Goal: Transaction & Acquisition: Purchase product/service

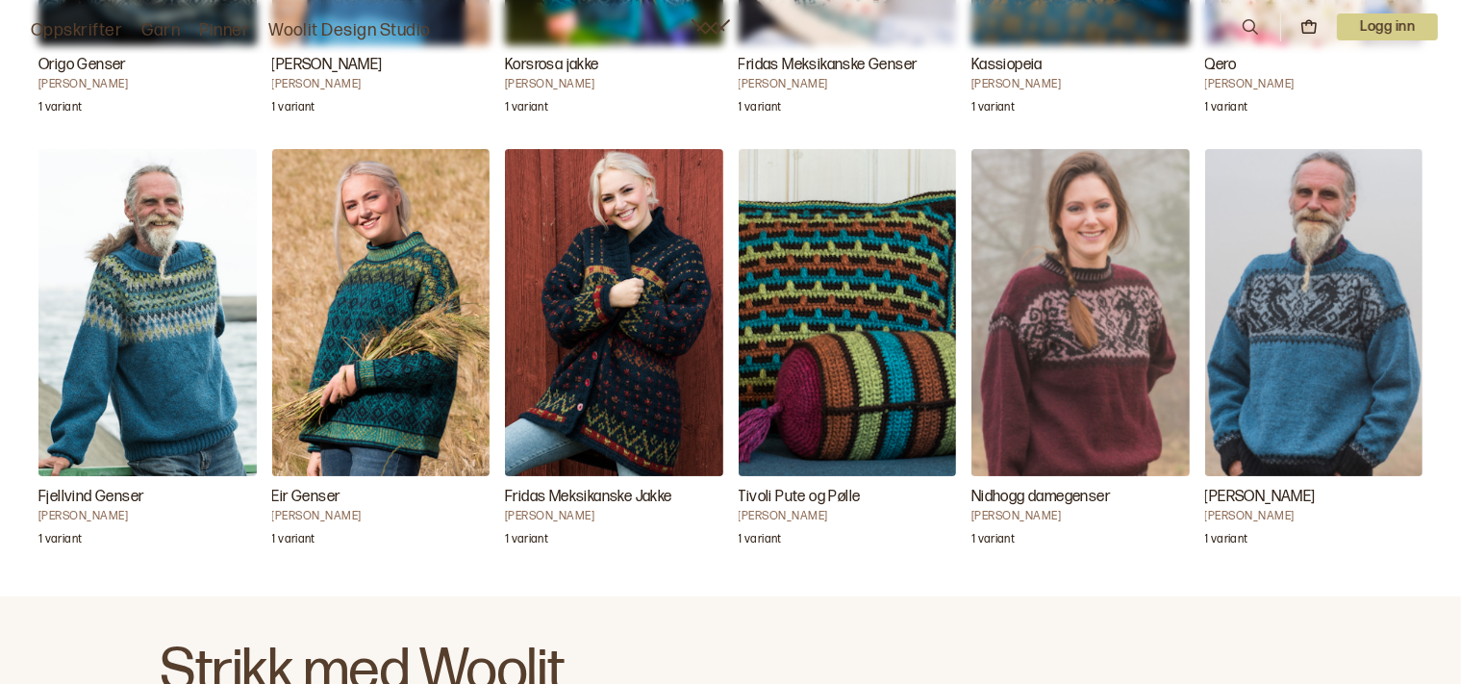
scroll to position [3484, 0]
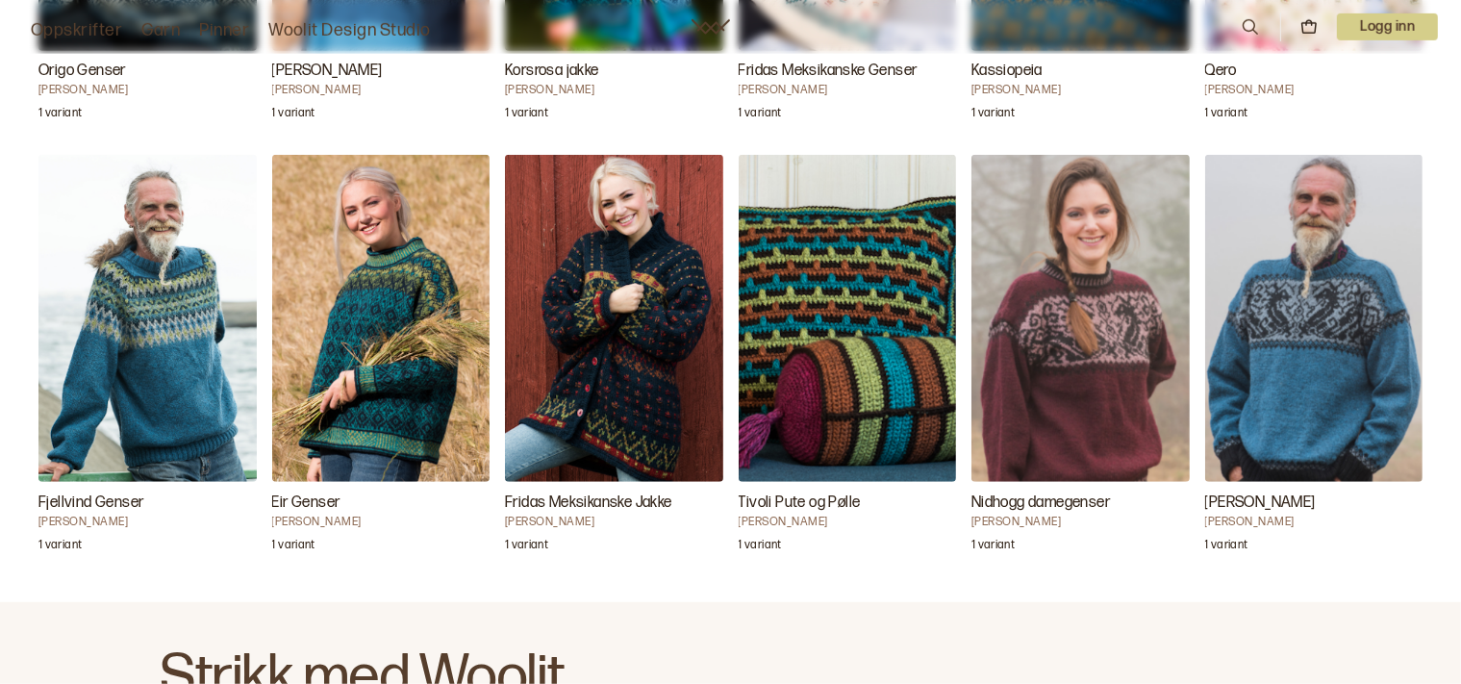
click at [387, 328] on img "Eir Genser" at bounding box center [381, 318] width 218 height 327
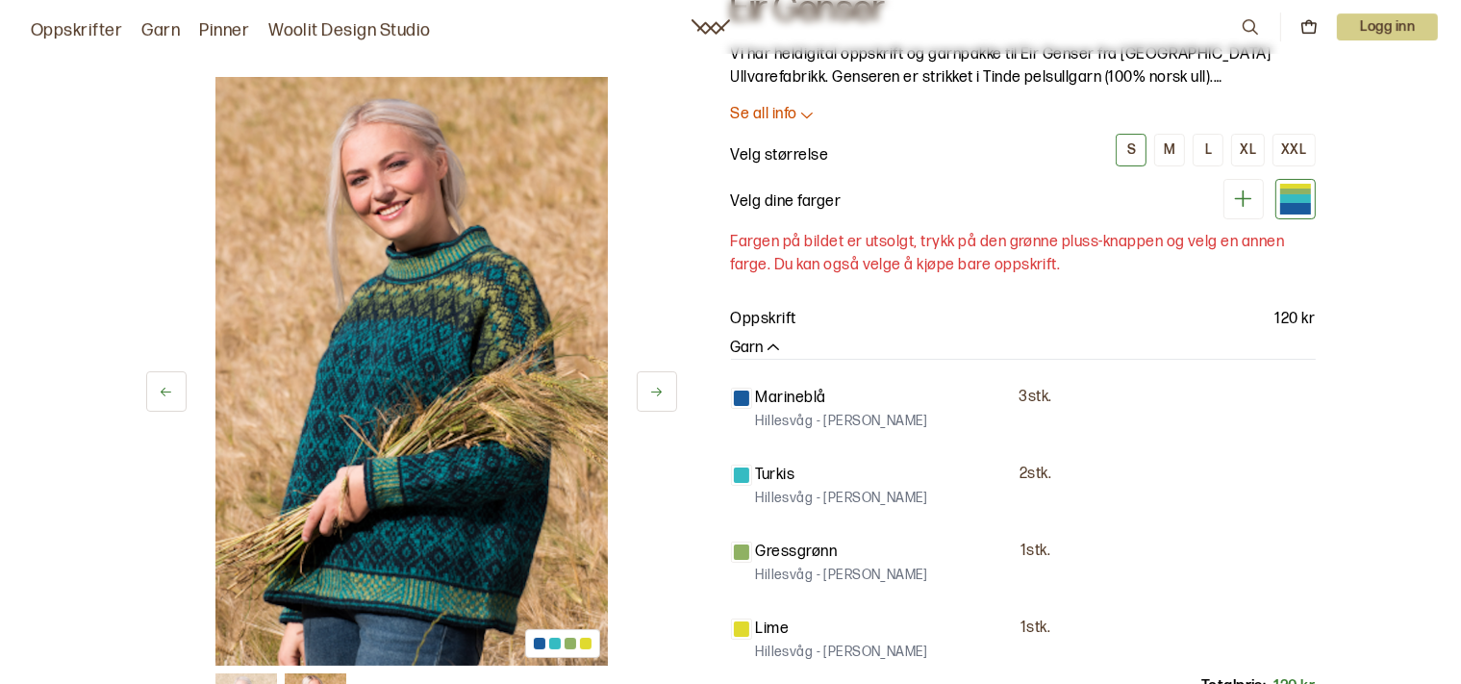
scroll to position [101, 0]
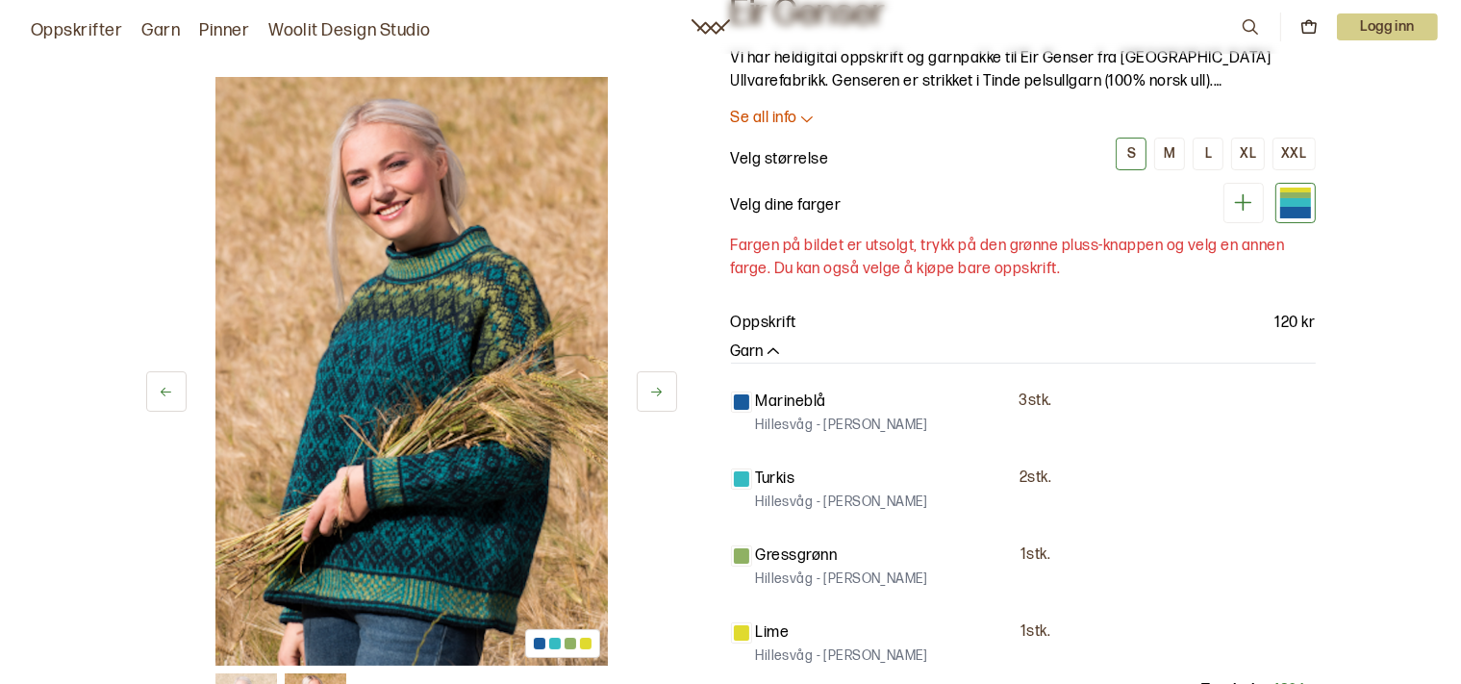
click at [1122, 156] on button "S" at bounding box center [1131, 154] width 31 height 33
click at [1244, 199] on icon at bounding box center [1243, 202] width 17 height 17
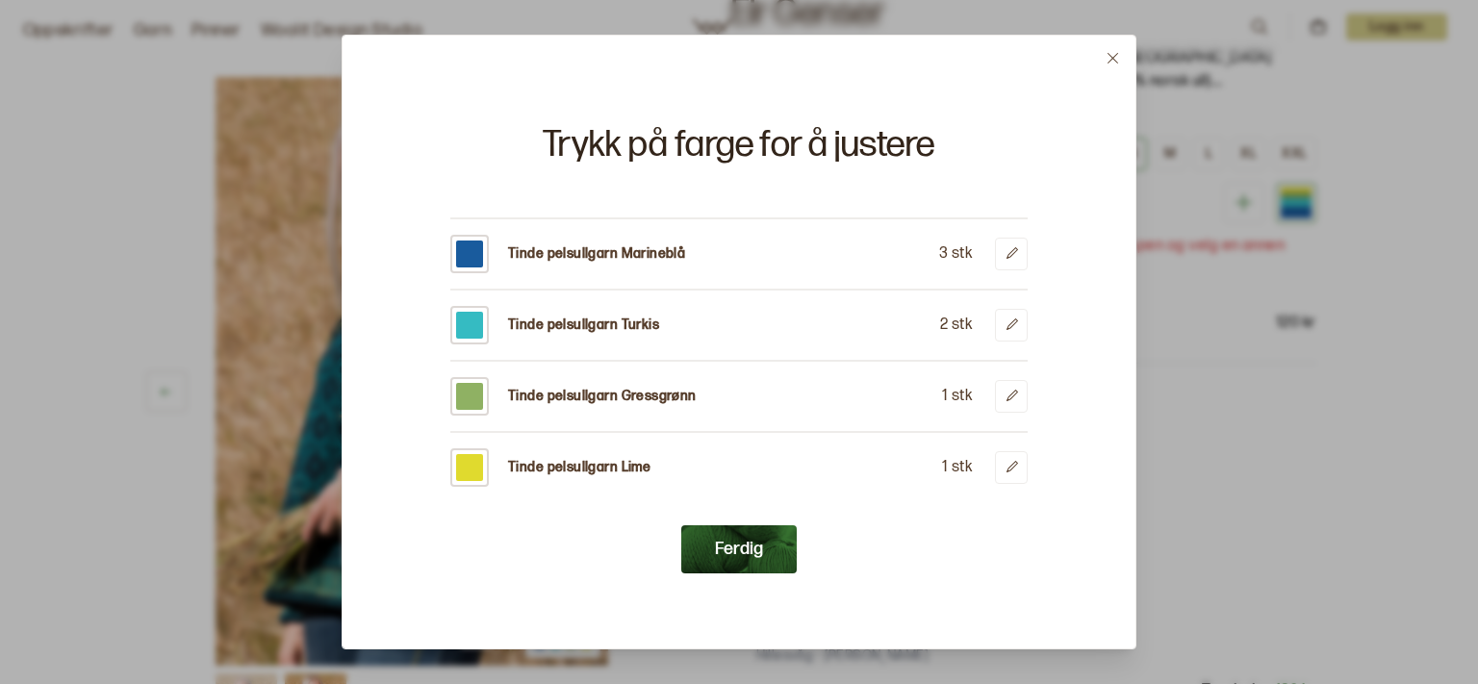
click at [1117, 60] on icon at bounding box center [1112, 58] width 14 height 14
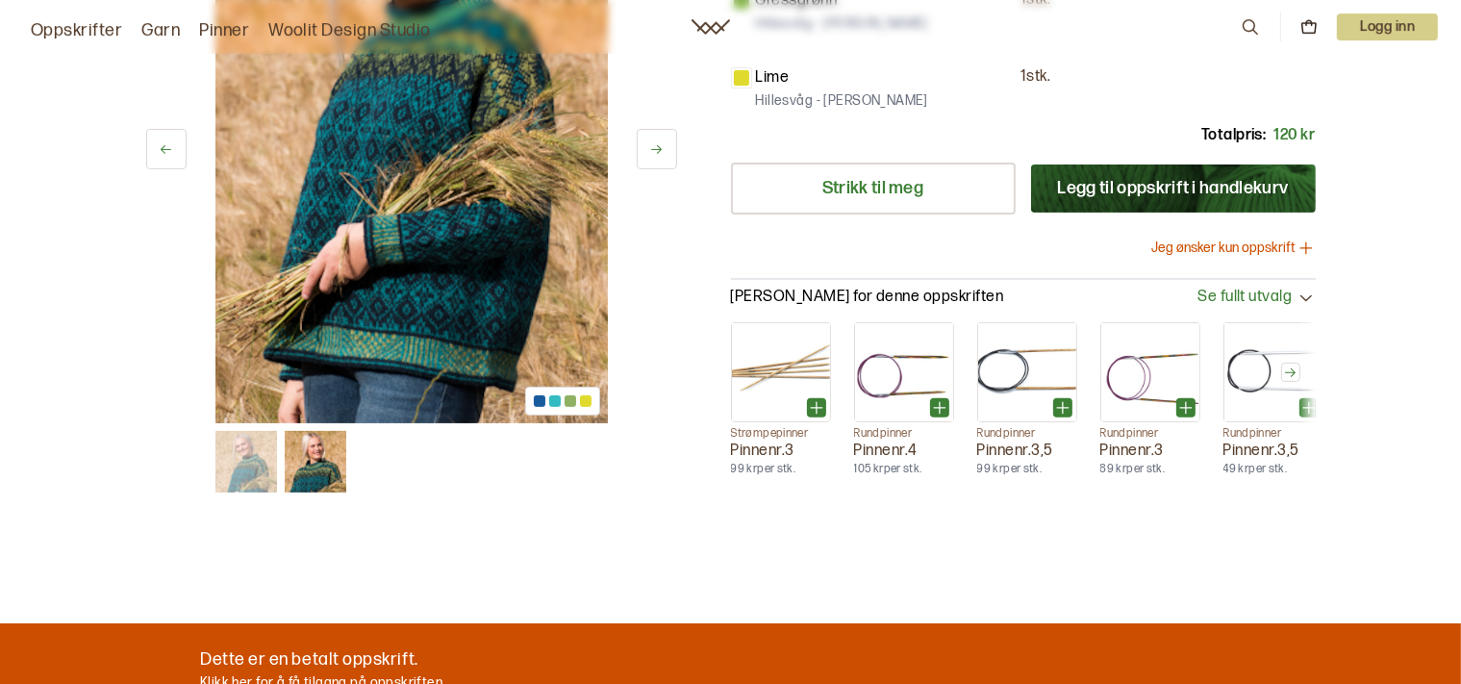
scroll to position [609, 0]
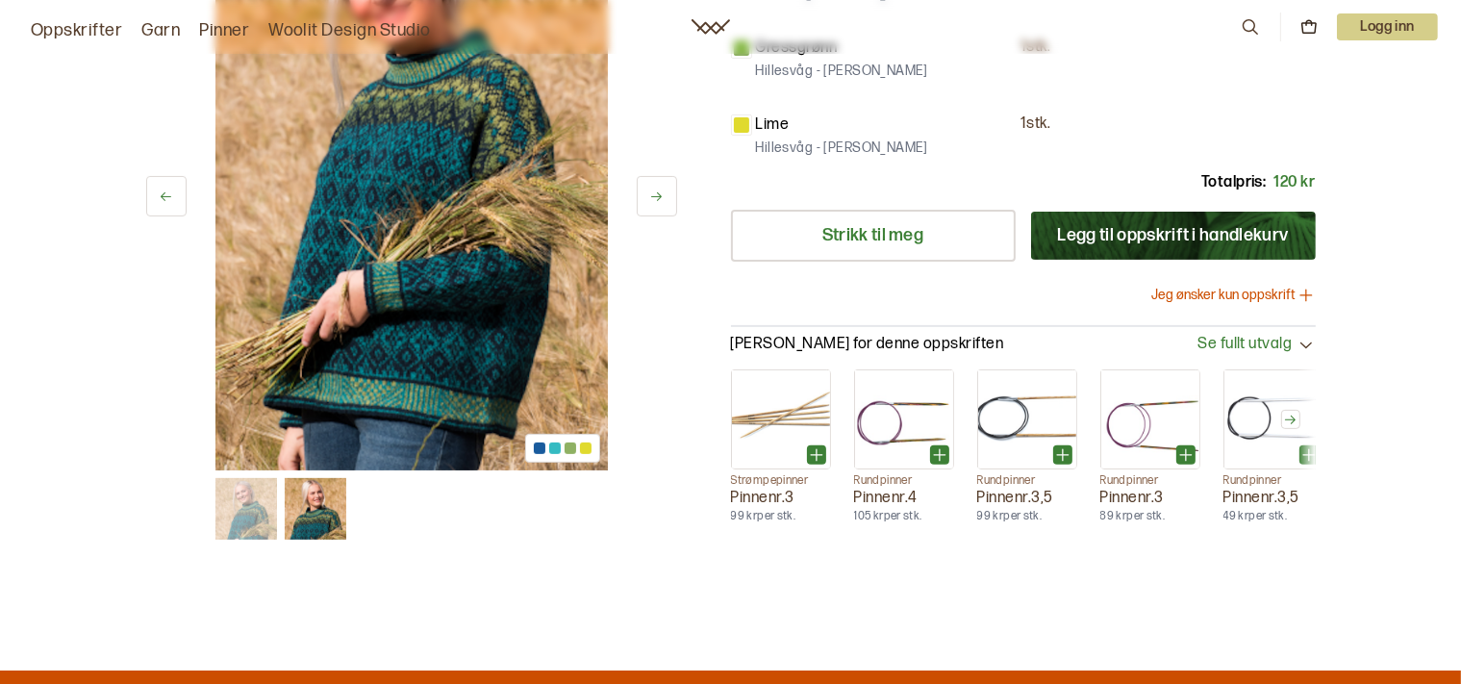
click at [1251, 235] on button "Legg til oppskrift i handlekurv" at bounding box center [1173, 236] width 285 height 48
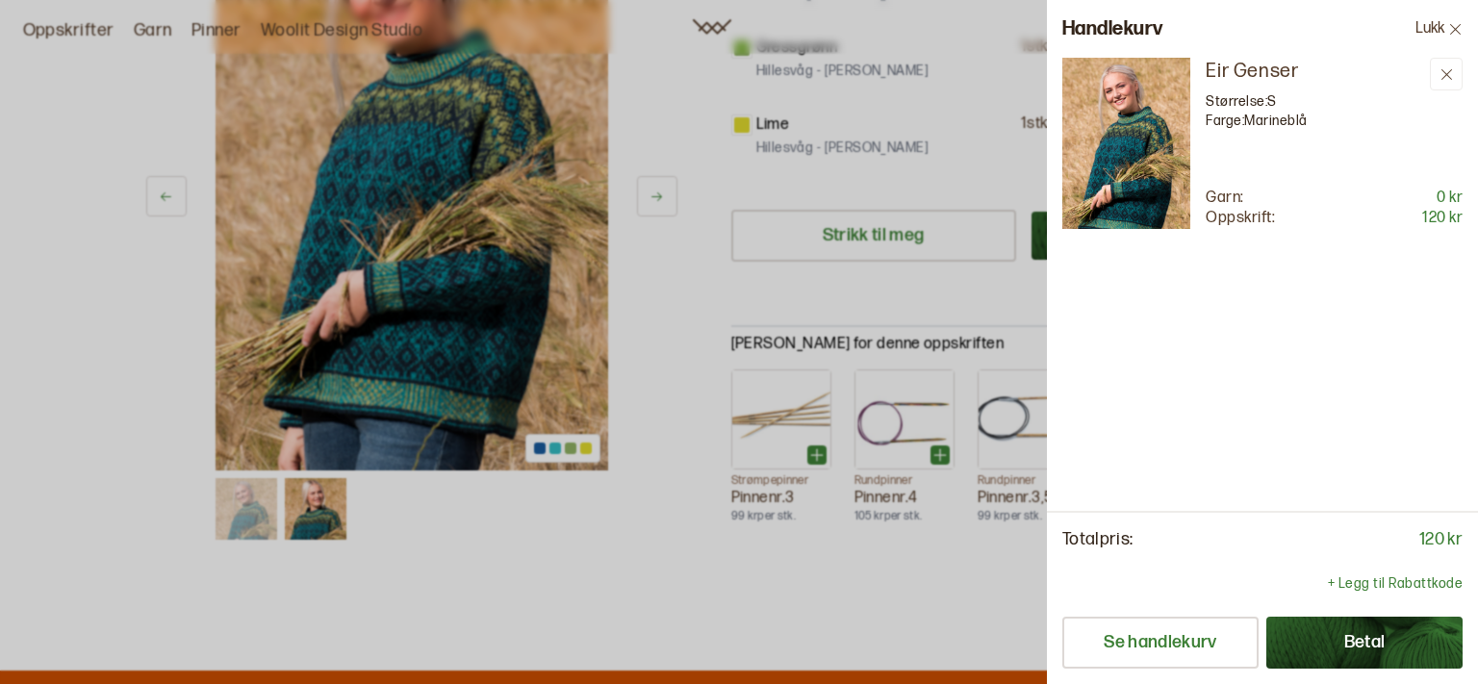
click at [1453, 27] on icon at bounding box center [1455, 29] width 14 height 14
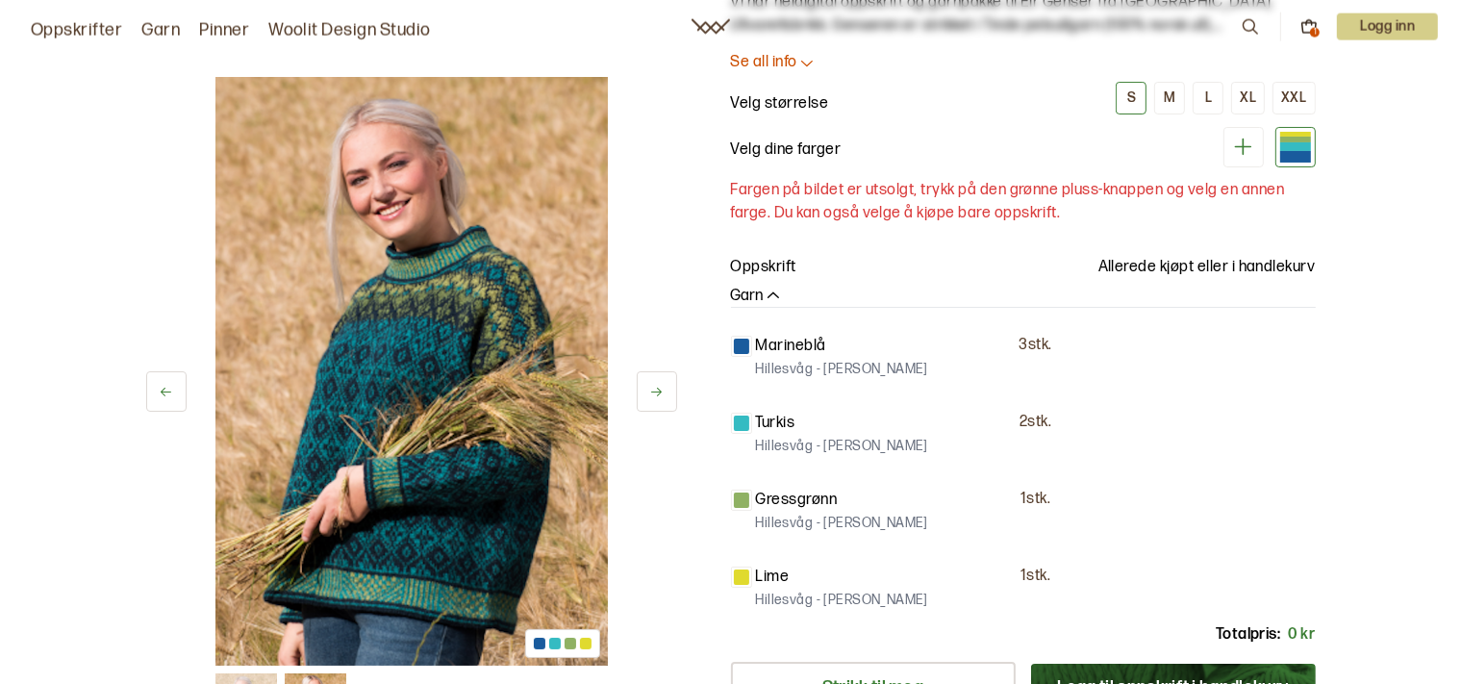
scroll to position [101, 0]
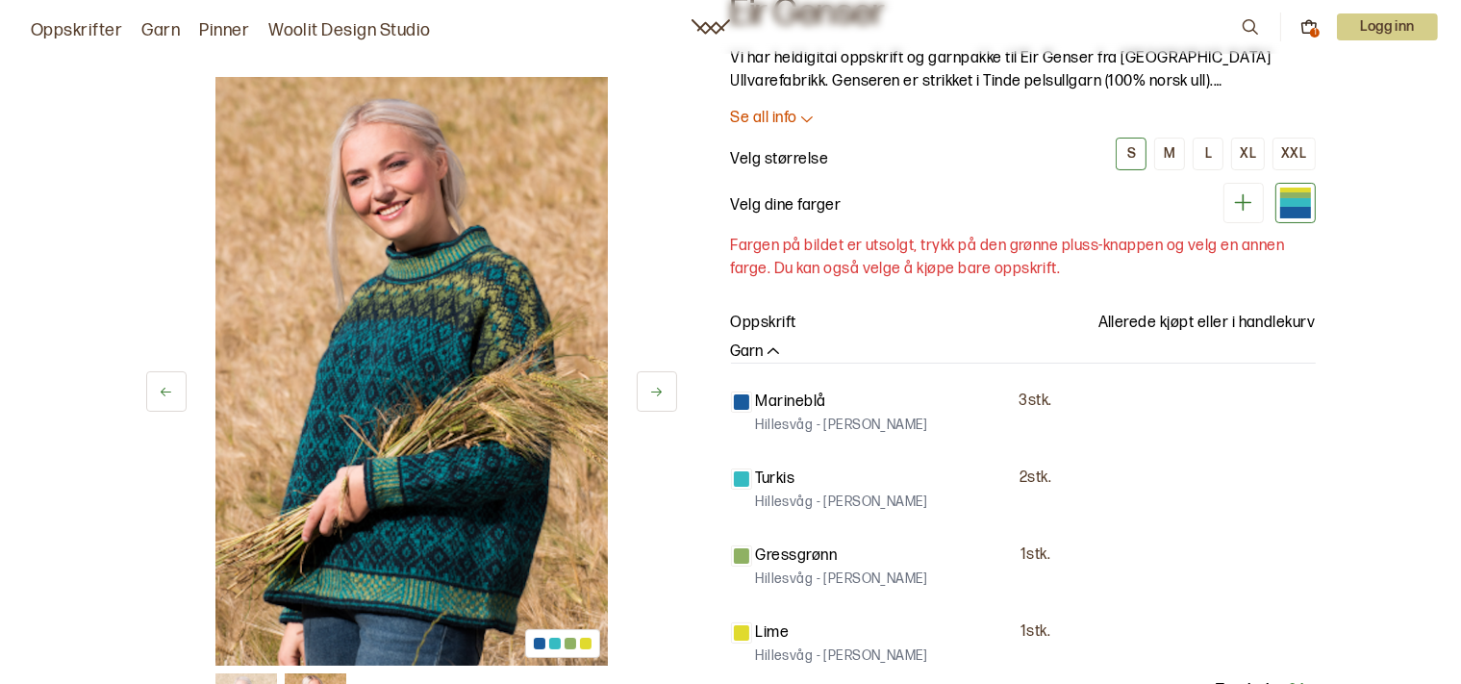
click at [793, 400] on p "Marineblå" at bounding box center [791, 402] width 70 height 23
click at [1127, 156] on button "S" at bounding box center [1131, 154] width 31 height 33
click at [1245, 203] on icon at bounding box center [1243, 202] width 24 height 24
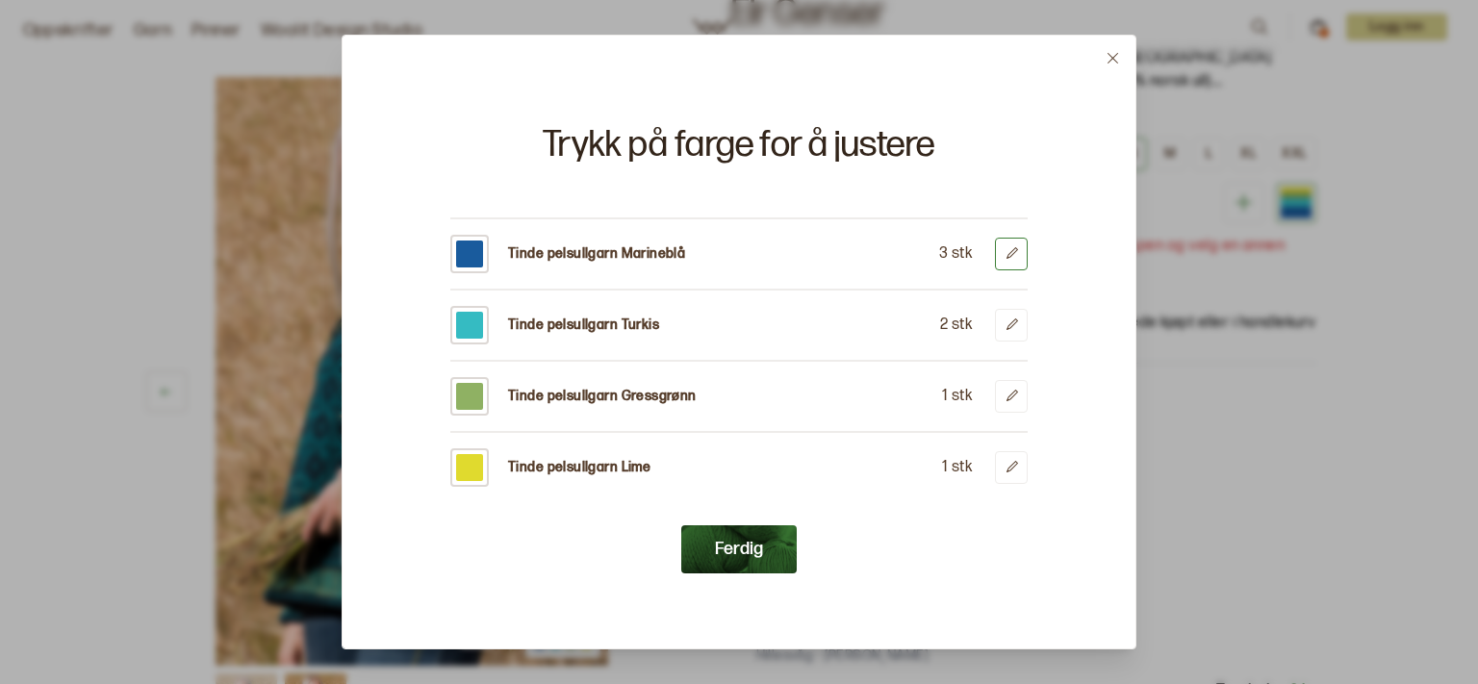
click at [1010, 251] on icon at bounding box center [1011, 253] width 14 height 14
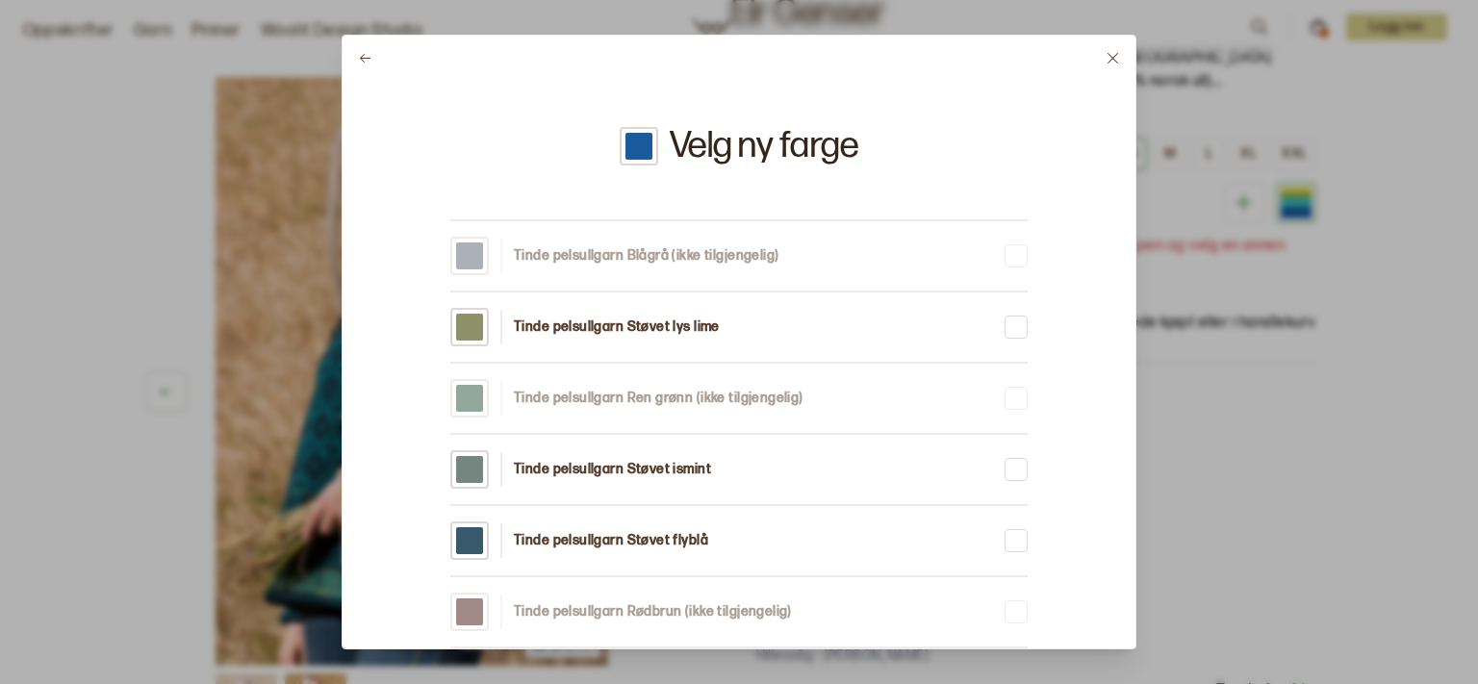
click at [1118, 58] on icon at bounding box center [1112, 58] width 14 height 14
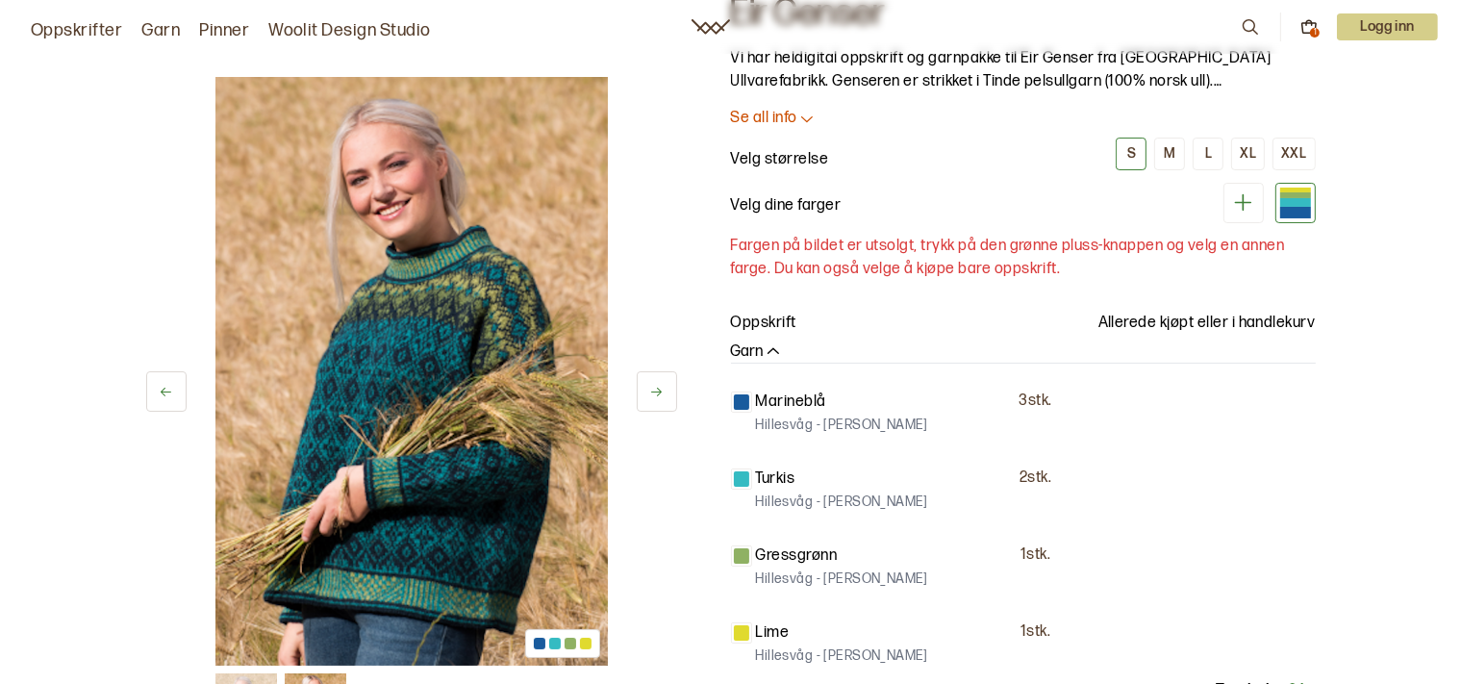
click at [1295, 196] on div at bounding box center [1295, 195] width 31 height 6
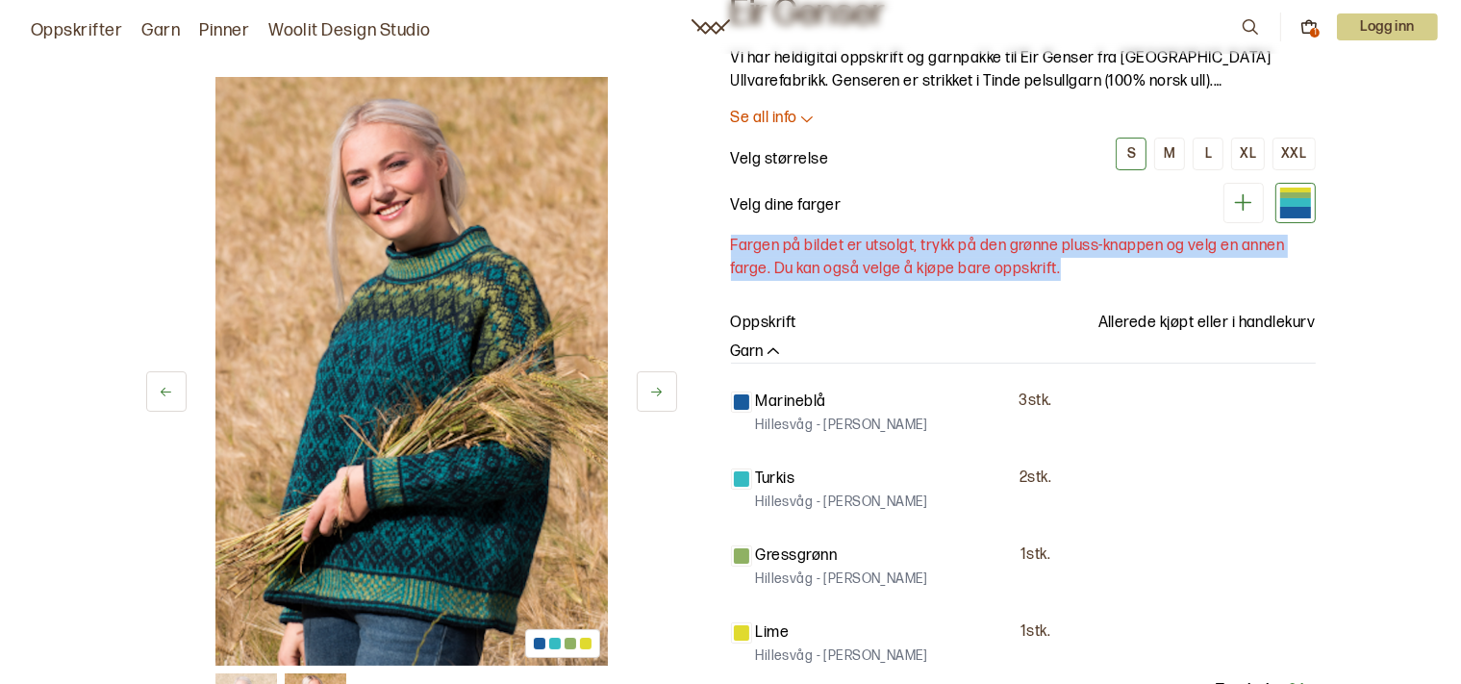
drag, startPoint x: 725, startPoint y: 240, endPoint x: 1099, endPoint y: 270, distance: 374.4
click at [1099, 270] on div "1 av 2 1 av 2 [PERSON_NAME] - [PERSON_NAME] Design Eir Genser Vi har heldigital…" at bounding box center [730, 511] width 1231 height 1149
copy p "Fargen på bildet er utsolgt, trykk på den grønne pluss-knappen og velg en annen…"
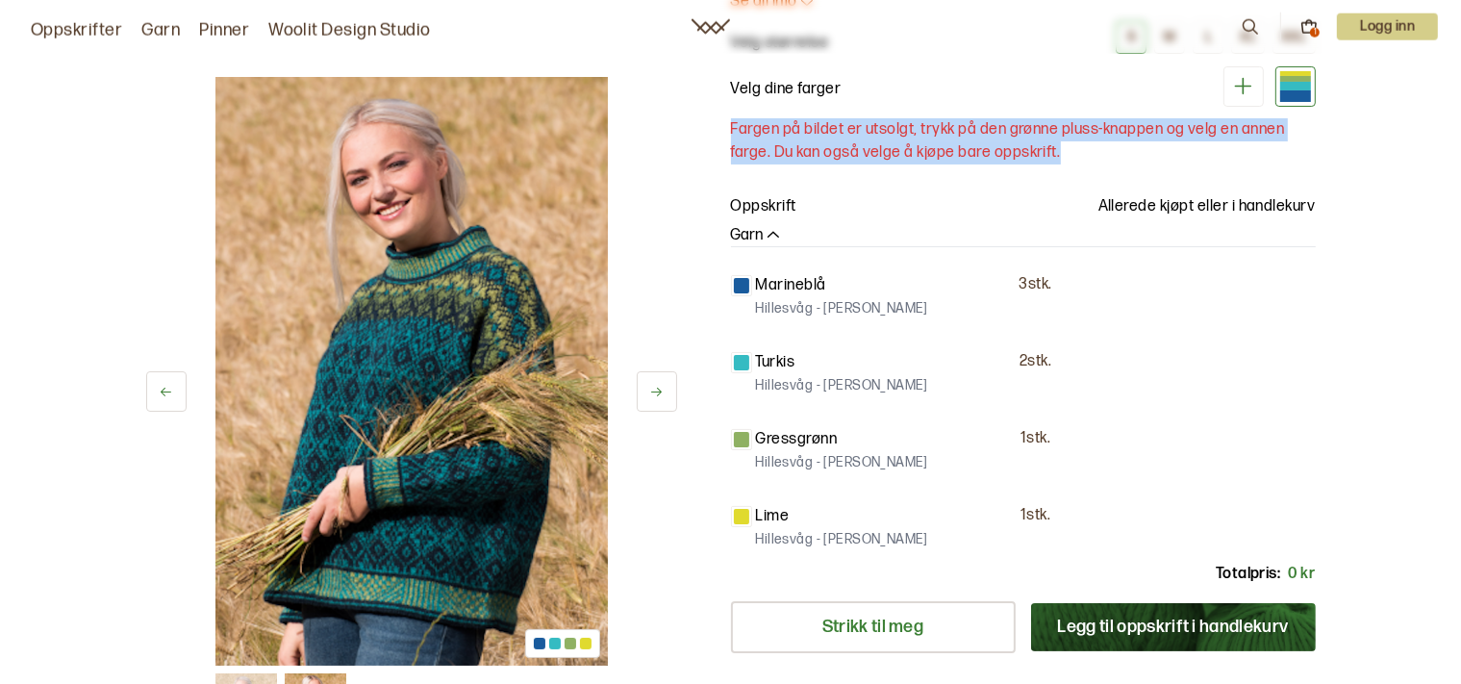
scroll to position [304, 0]
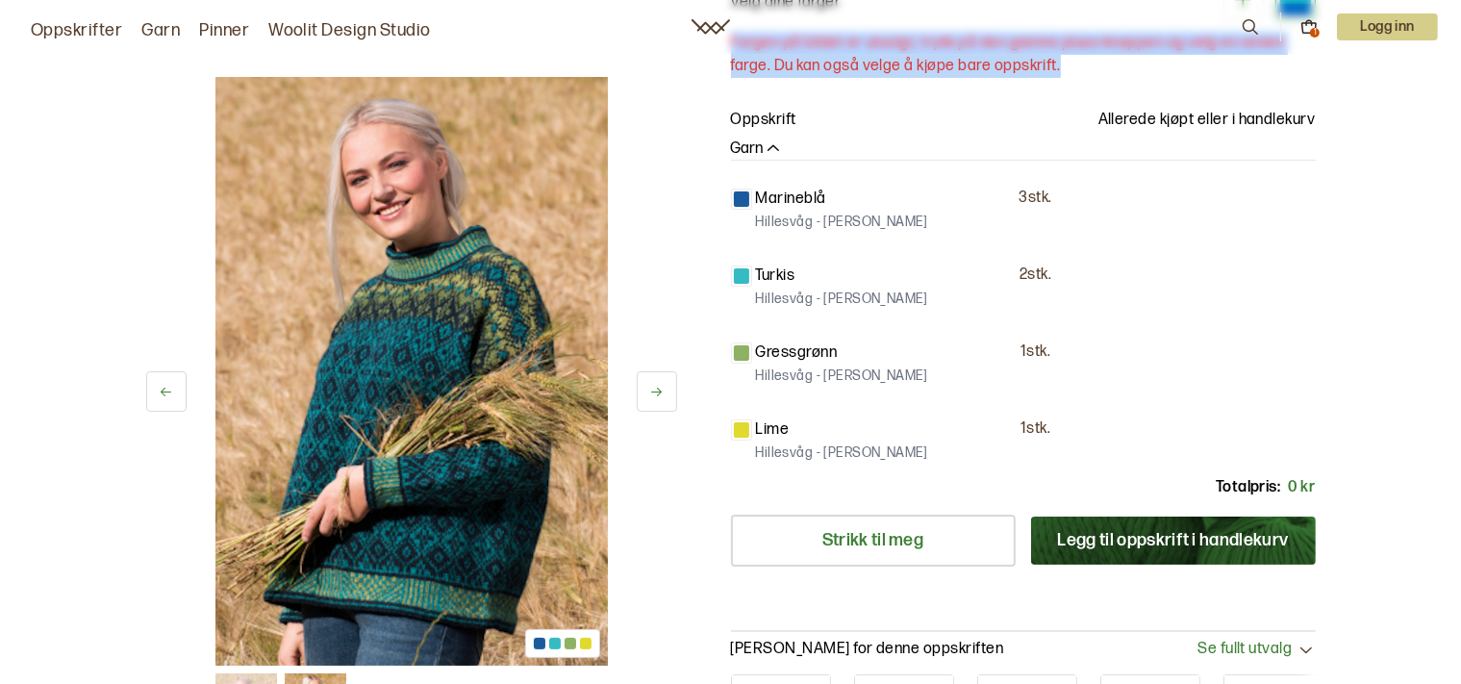
click at [651, 392] on icon at bounding box center [656, 392] width 14 height 14
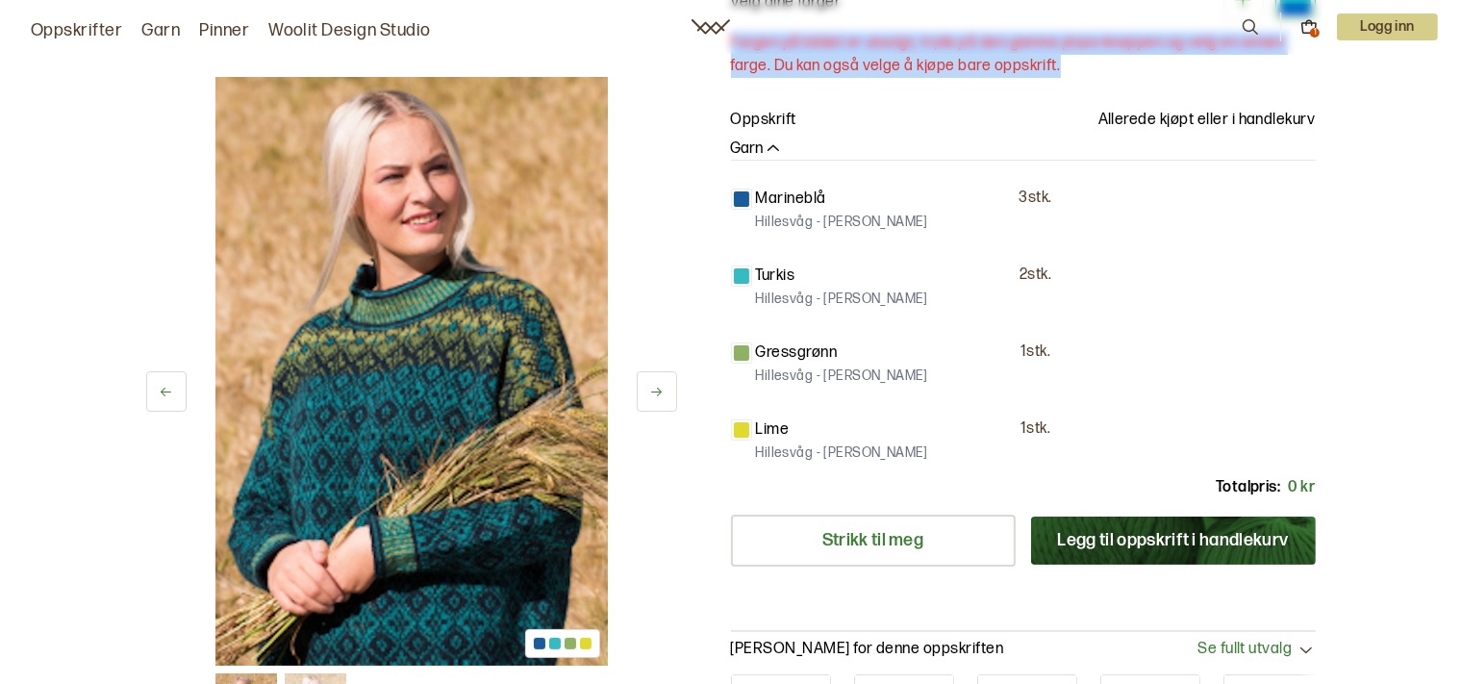
click at [651, 392] on icon at bounding box center [656, 392] width 14 height 14
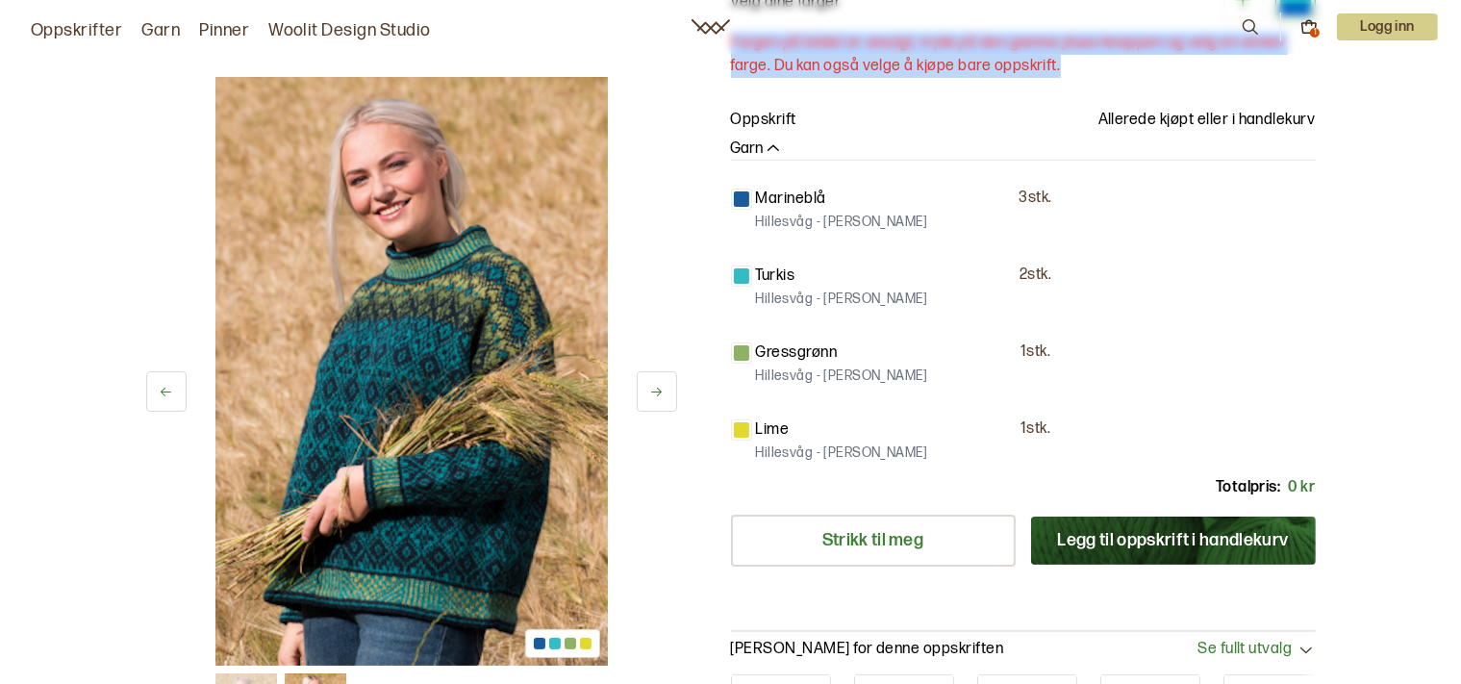
click at [651, 392] on icon at bounding box center [656, 392] width 14 height 14
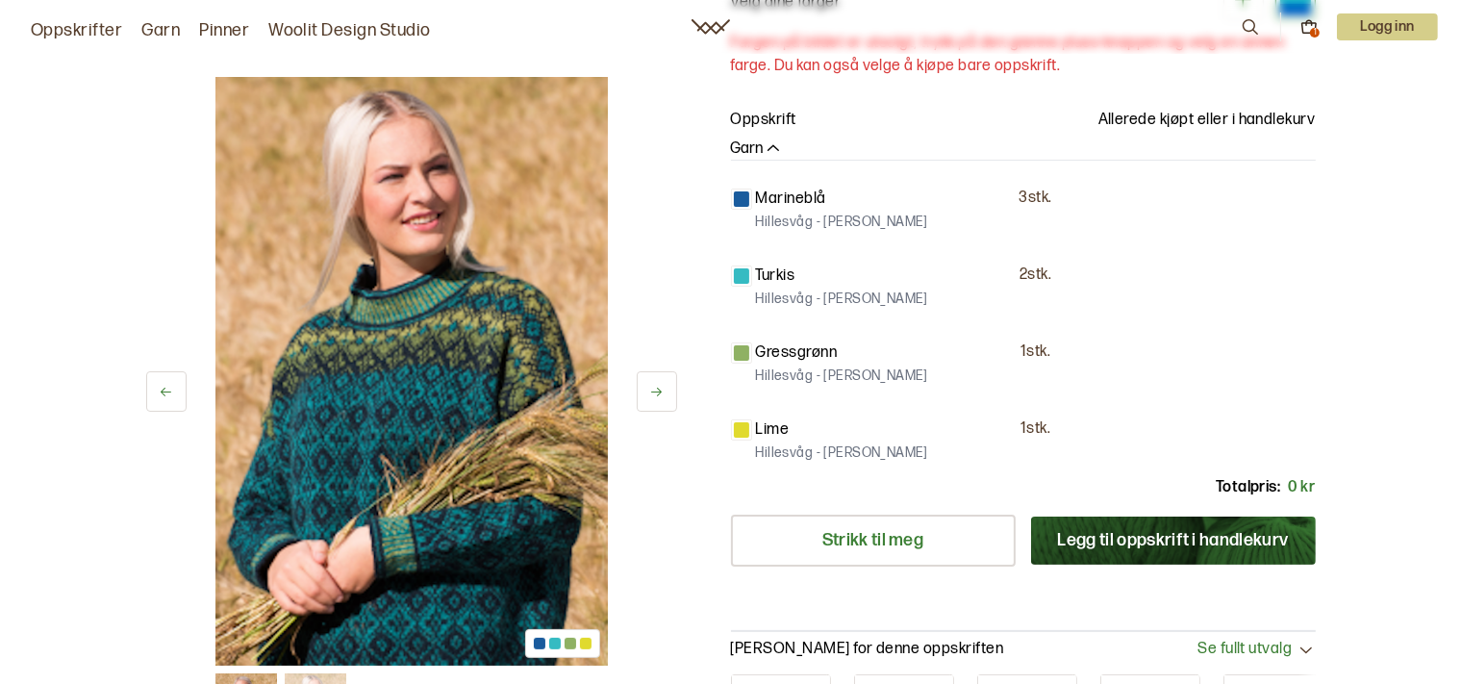
click at [737, 273] on div at bounding box center [741, 275] width 15 height 15
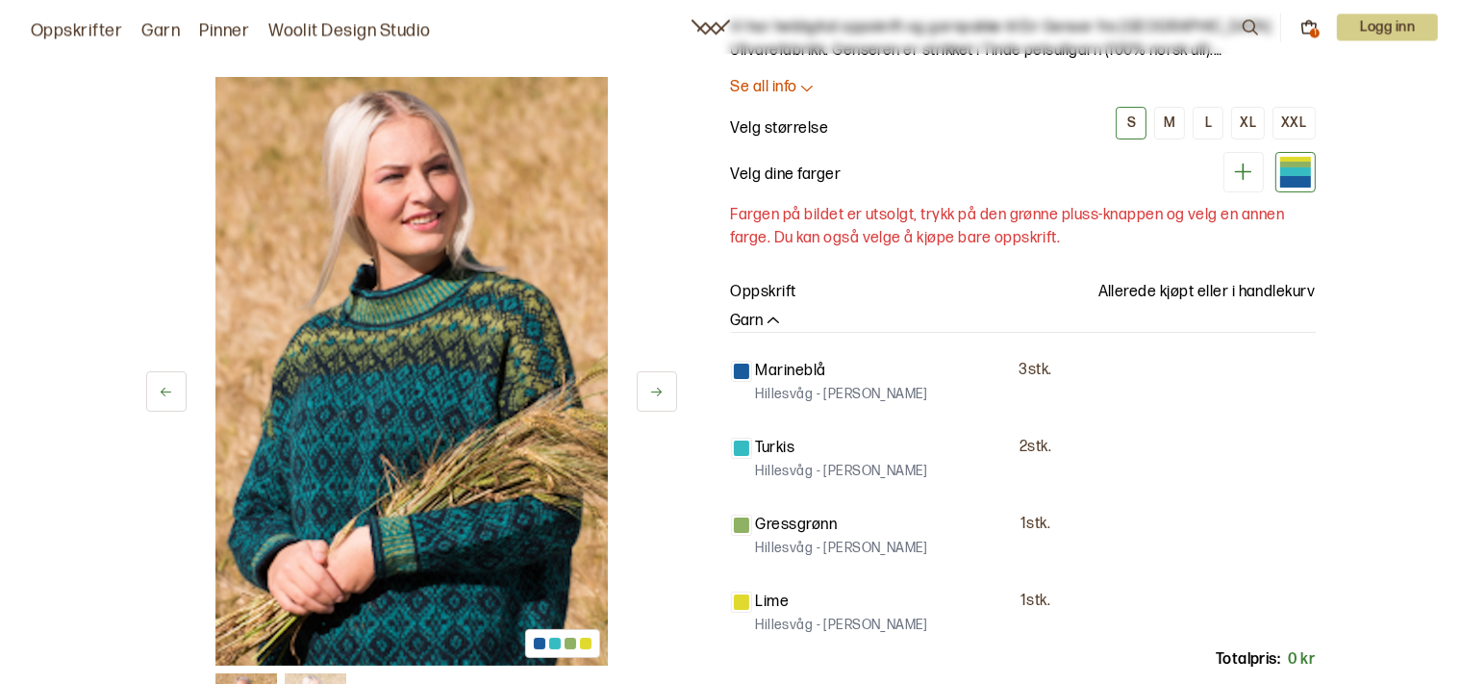
scroll to position [101, 0]
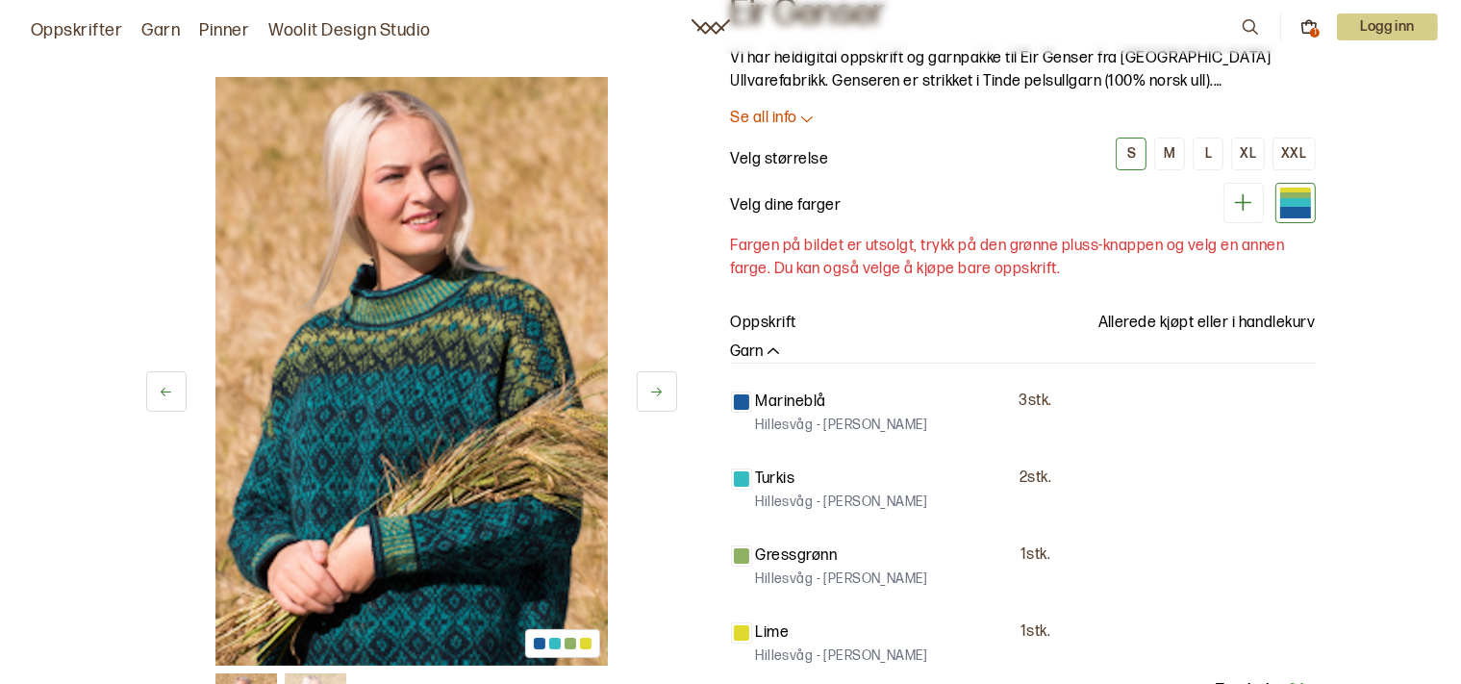
click at [1307, 205] on div at bounding box center [1295, 202] width 31 height 9
click at [1250, 205] on icon at bounding box center [1243, 202] width 24 height 24
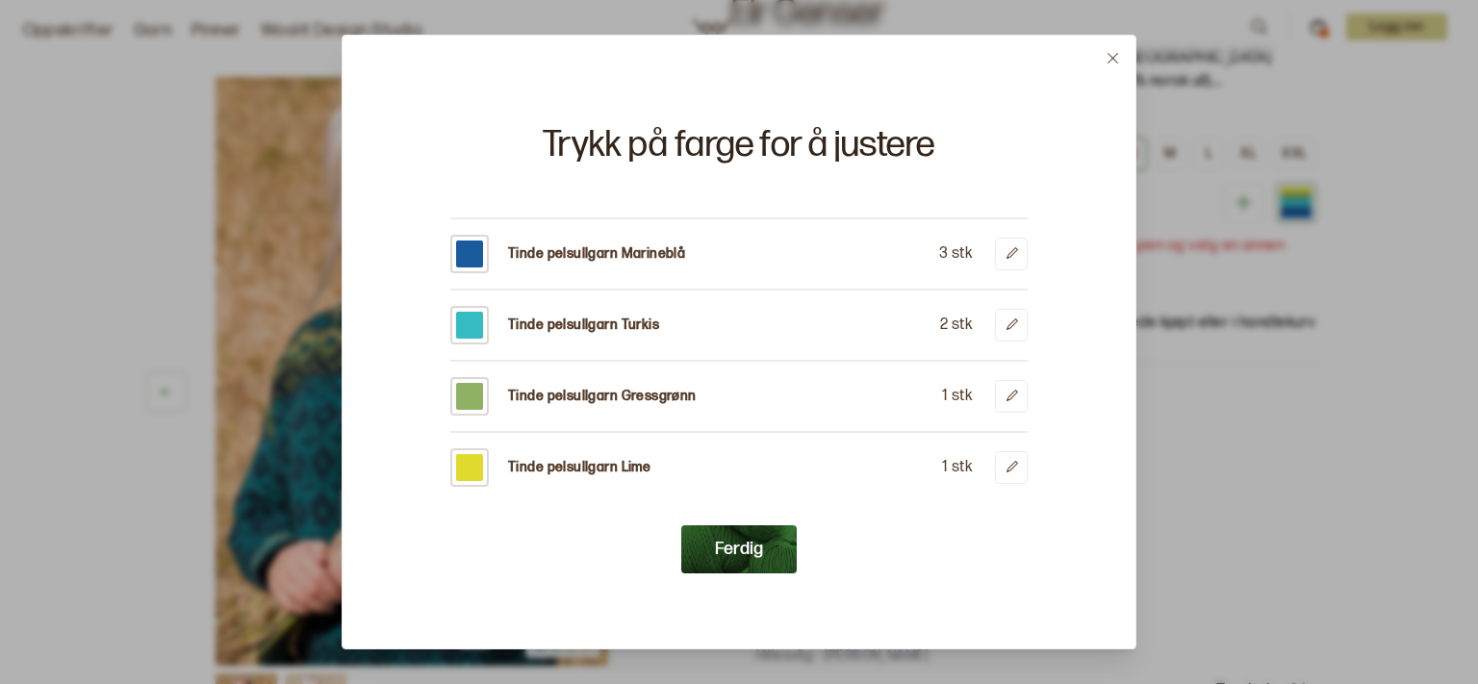
click at [726, 534] on button "Ferdig" at bounding box center [738, 549] width 115 height 48
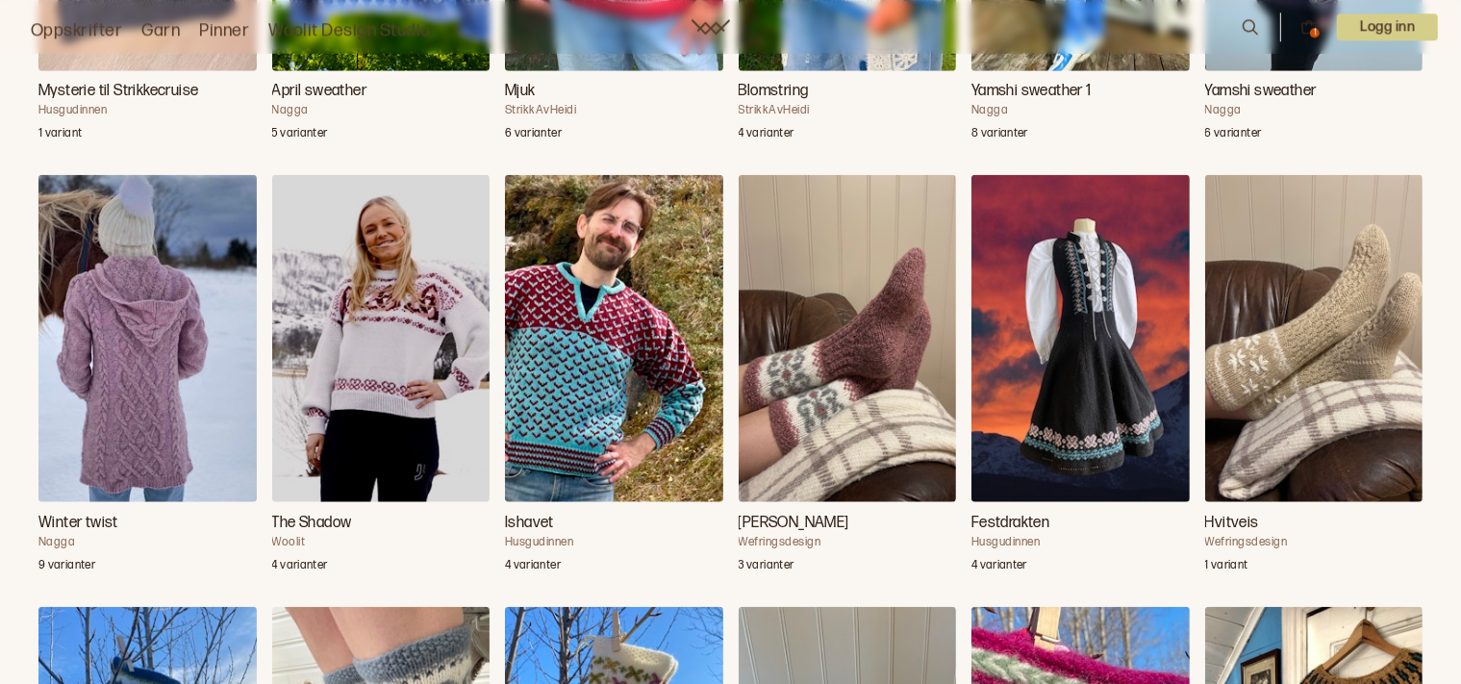
scroll to position [1828, 0]
